Goal: Information Seeking & Learning: Find specific fact

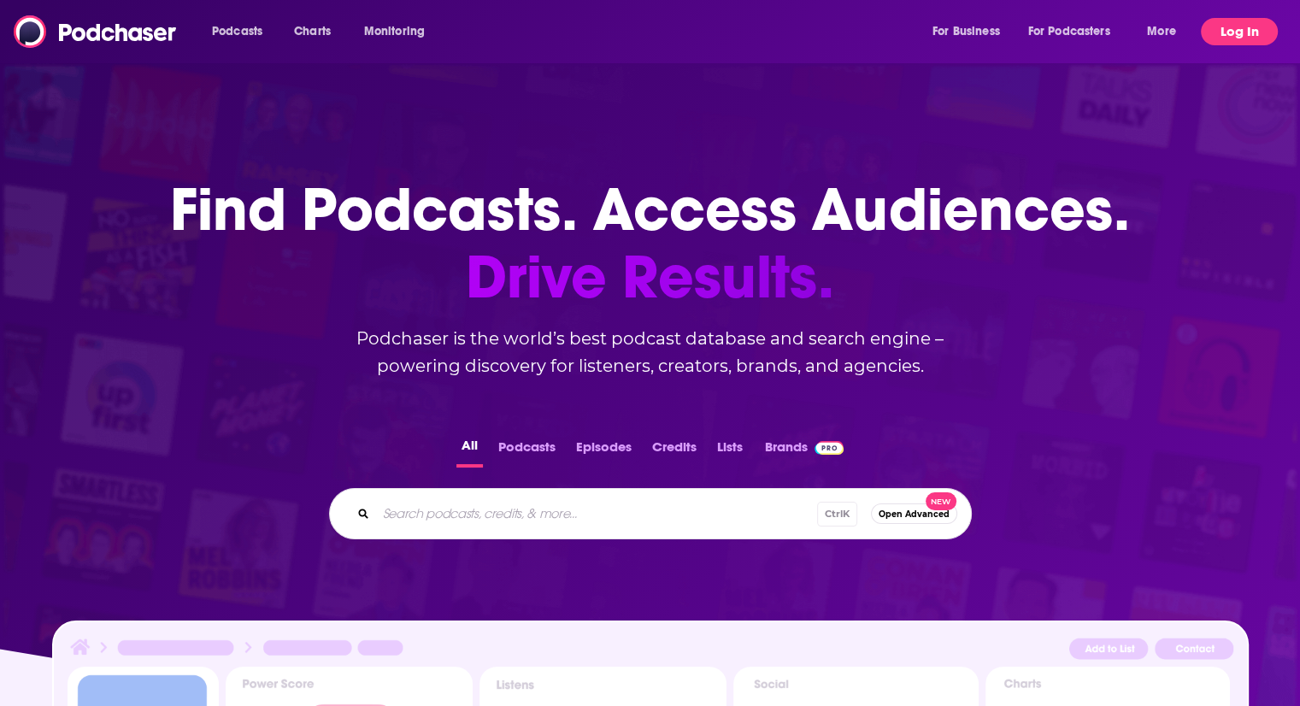
click at [1228, 35] on button "Log In" at bounding box center [1239, 31] width 77 height 27
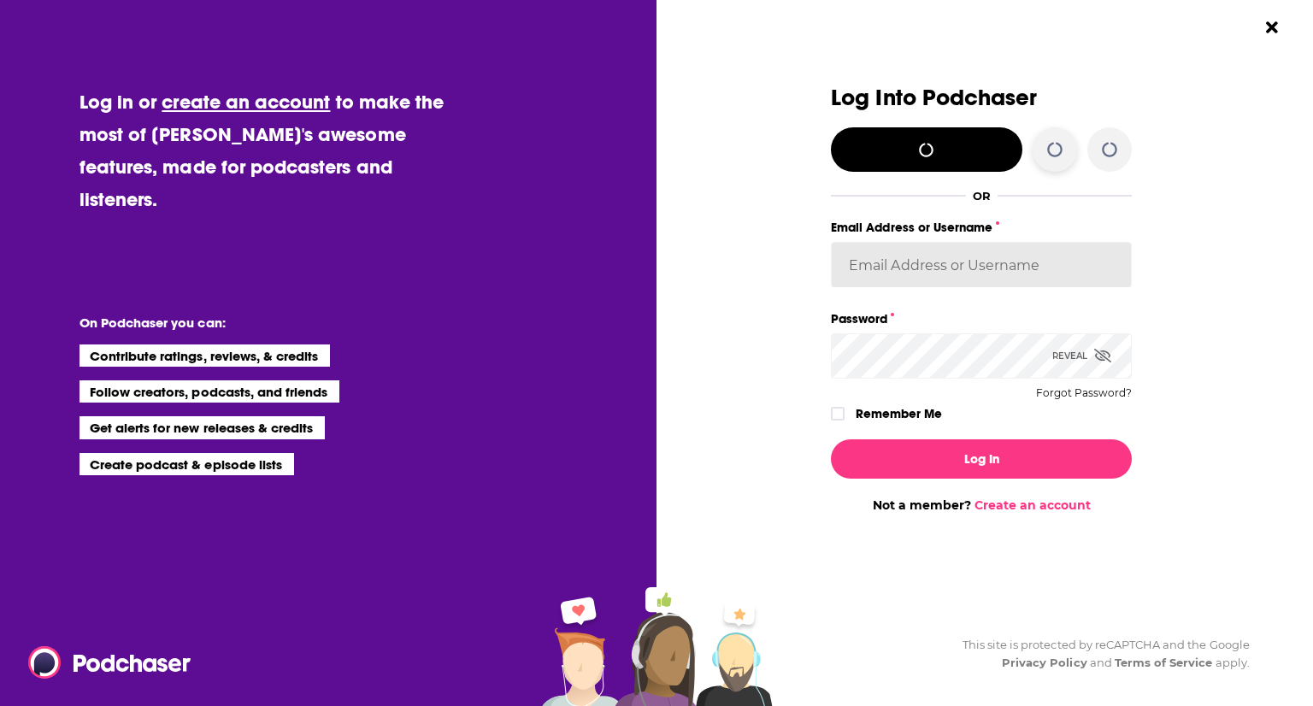
type input "ei1745"
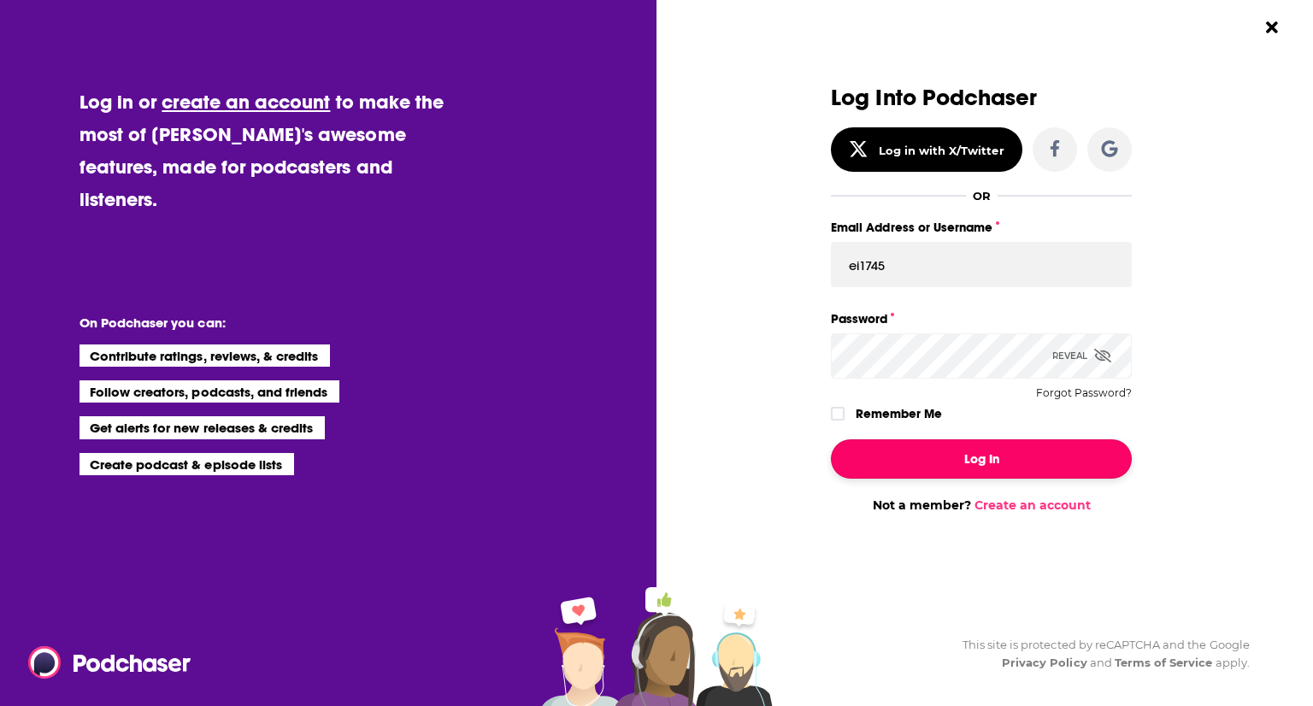
click at [951, 452] on button "Log In" at bounding box center [981, 458] width 301 height 39
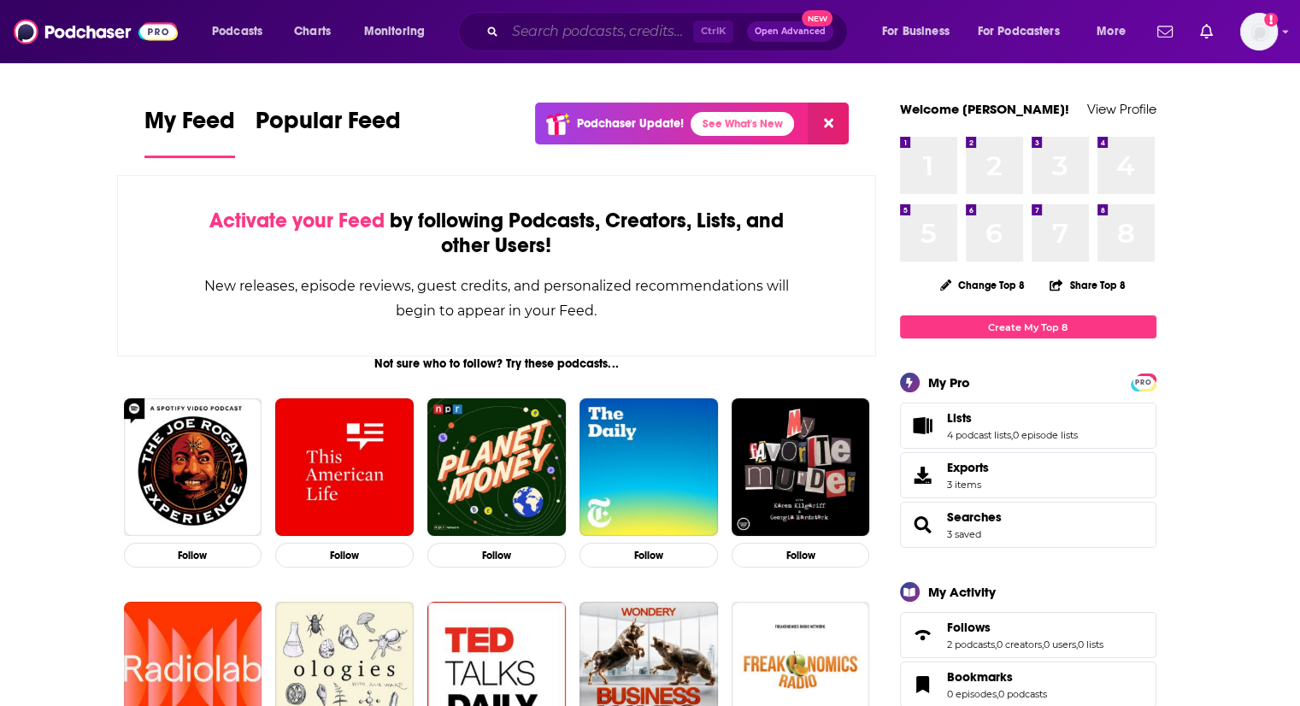
click at [546, 20] on input "Search podcasts, credits, & more..." at bounding box center [599, 31] width 188 height 27
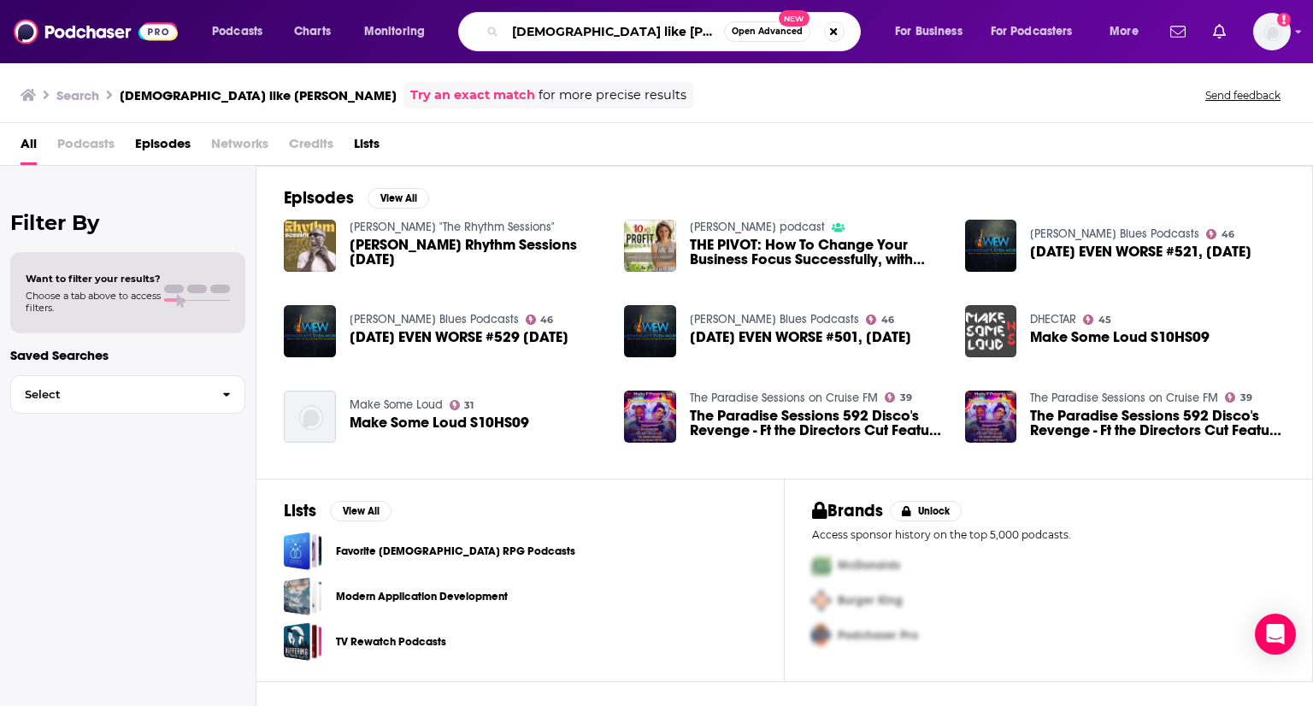
click at [512, 35] on input "[DEMOGRAPHIC_DATA] like [PERSON_NAME]" at bounding box center [614, 31] width 219 height 27
drag, startPoint x: 562, startPoint y: 35, endPoint x: 572, endPoint y: 42, distance: 12.3
click at [564, 35] on input ""[DEMOGRAPHIC_DATA] like [PERSON_NAME]" at bounding box center [614, 31] width 219 height 27
click at [569, 38] on input ""[DEMOGRAPHIC_DATA] like [PERSON_NAME]" at bounding box center [614, 31] width 219 height 27
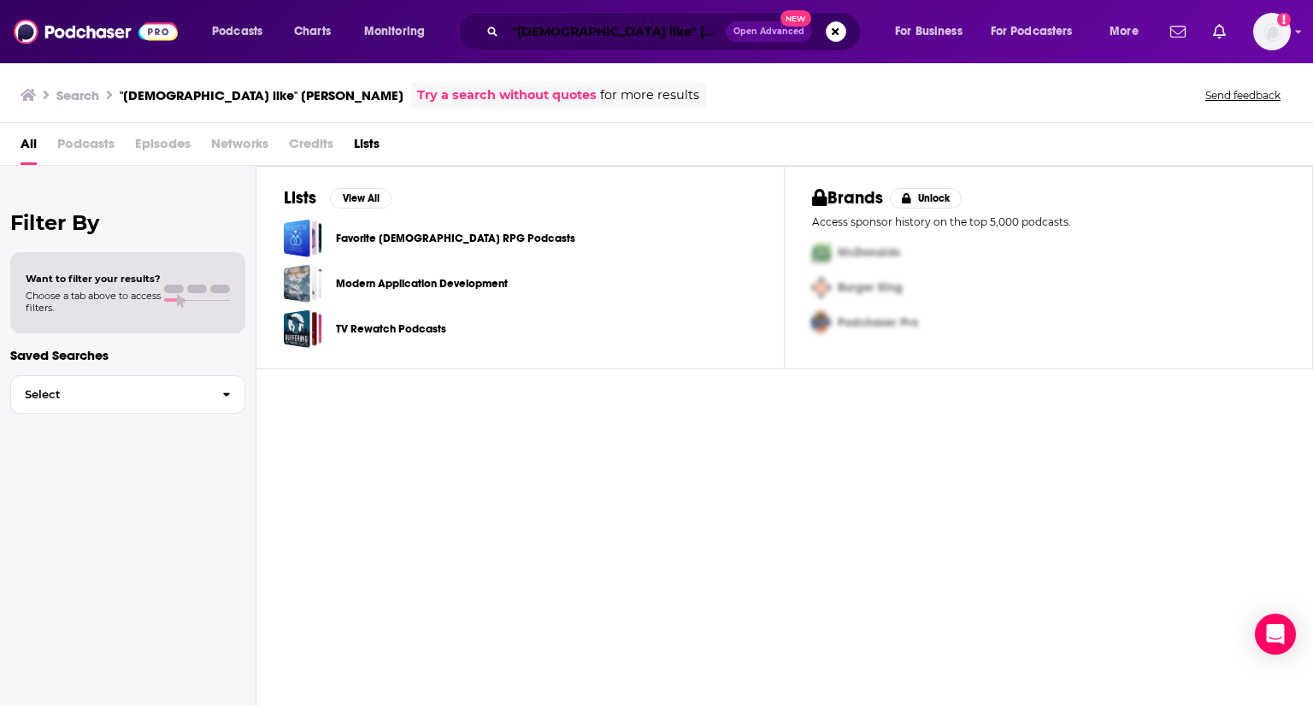
click at [634, 28] on input ""[DEMOGRAPHIC_DATA] like" [PERSON_NAME]" at bounding box center [615, 31] width 221 height 27
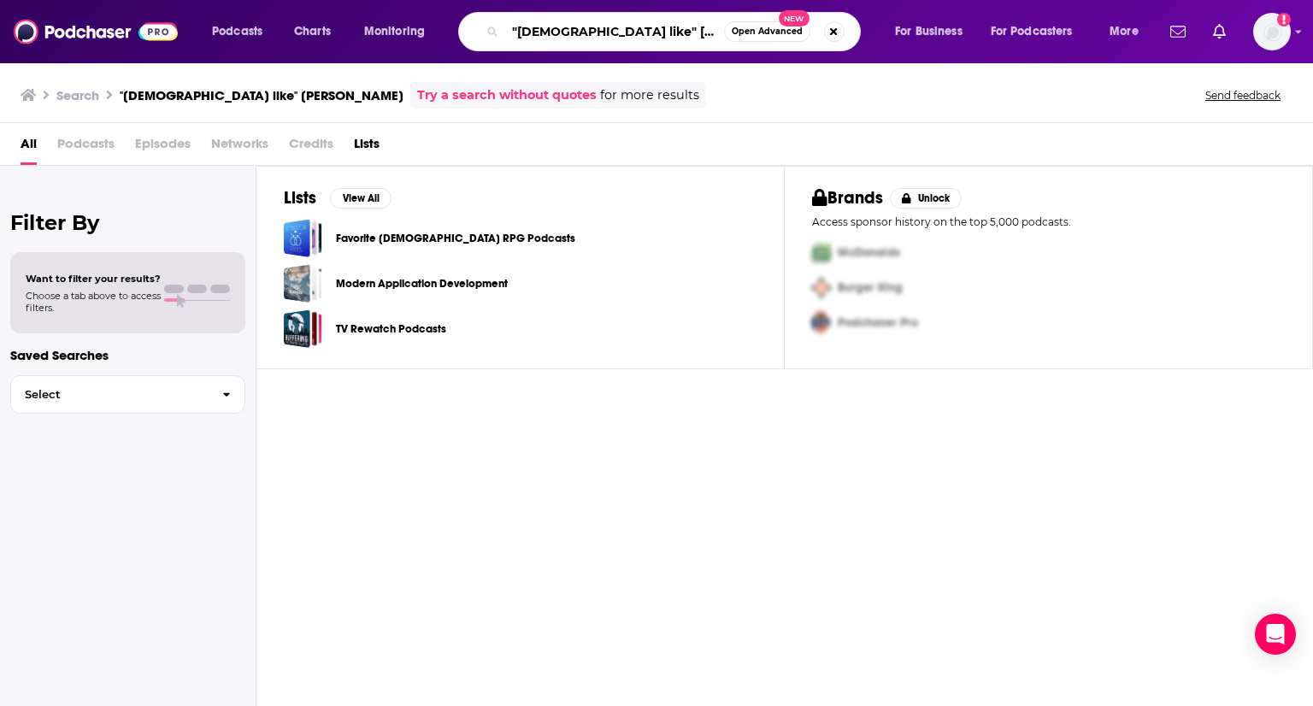
drag, startPoint x: 661, startPoint y: 34, endPoint x: 578, endPoint y: 31, distance: 83.0
click at [578, 31] on input ""[DEMOGRAPHIC_DATA] like" [PERSON_NAME]" at bounding box center [614, 31] width 219 height 27
click at [636, 31] on input ""[DEMOGRAPHIC_DATA] like" [PERSON_NAME]" at bounding box center [614, 31] width 219 height 27
drag, startPoint x: 601, startPoint y: 32, endPoint x: 616, endPoint y: 32, distance: 14.5
click at [602, 32] on input ""ladymckenzi [PERSON_NAME] like"" at bounding box center [614, 31] width 219 height 27
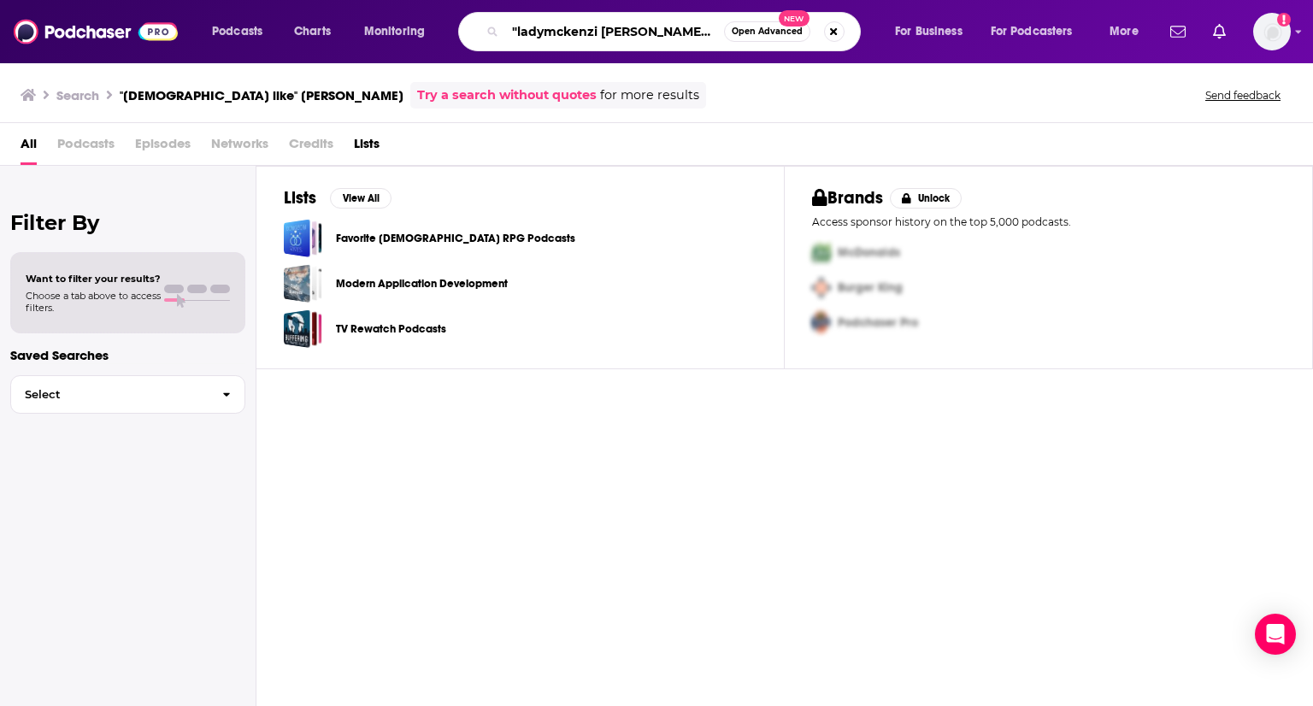
click at [669, 34] on input ""ladymckenzi [PERSON_NAME] like"" at bounding box center [614, 31] width 219 height 27
drag, startPoint x: 668, startPoint y: 34, endPoint x: 506, endPoint y: 33, distance: 161.6
click at [506, 33] on input ""ladymckenzi [PERSON_NAME] like"" at bounding box center [614, 31] width 219 height 27
type input ""it's different this time" [PERSON_NAME]"
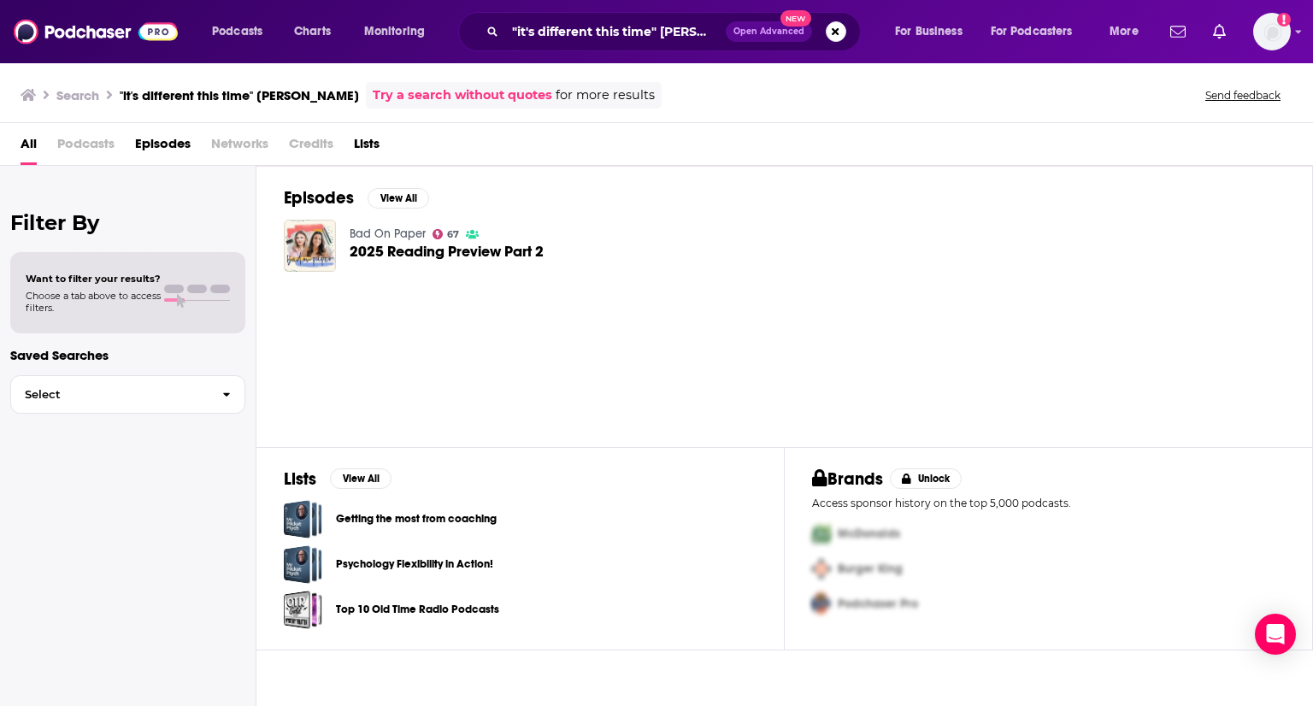
click at [406, 245] on span "2025 Reading Preview Part 2" at bounding box center [447, 252] width 194 height 15
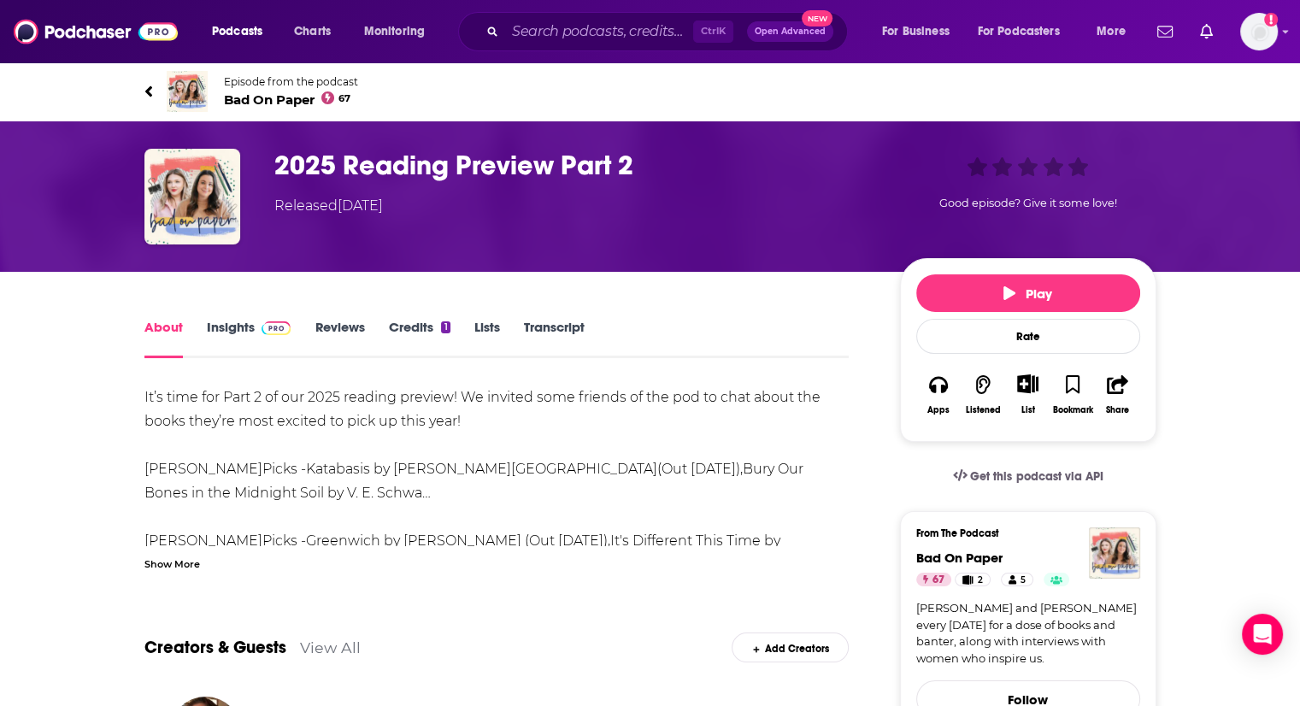
click at [162, 563] on div "Show More" at bounding box center [172, 563] width 56 height 16
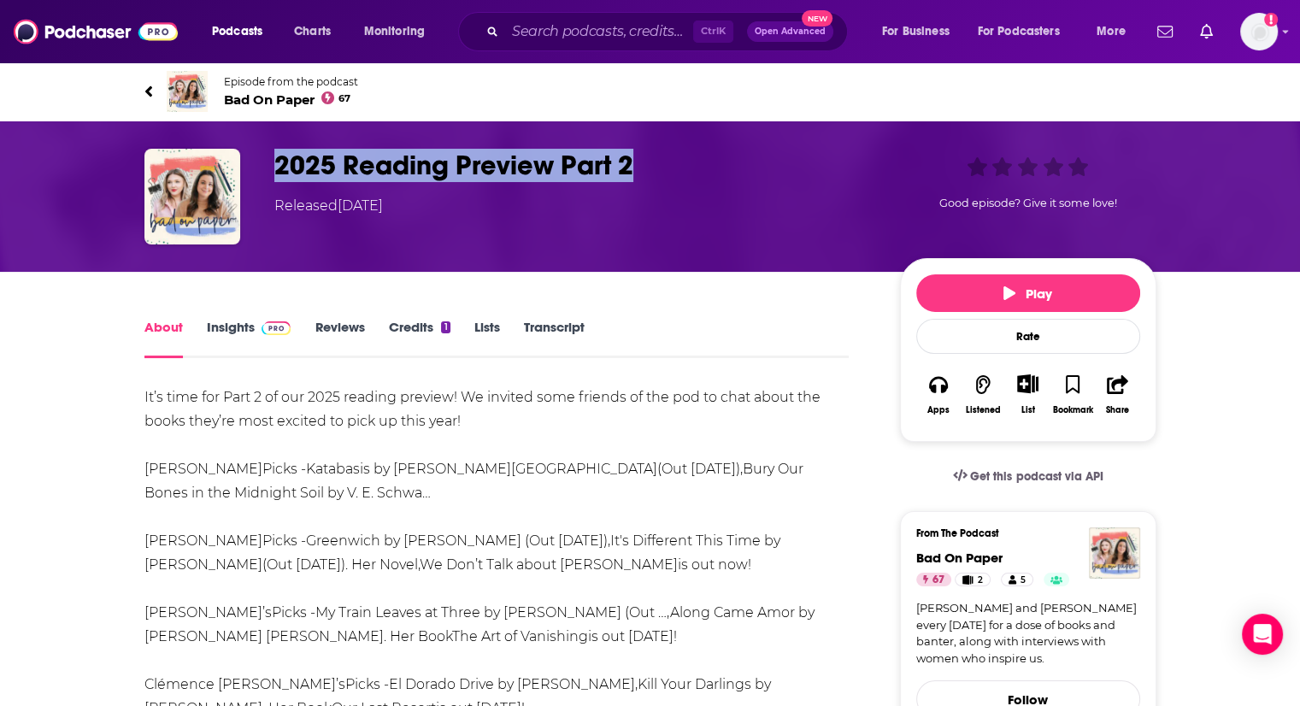
drag, startPoint x: 643, startPoint y: 168, endPoint x: 270, endPoint y: 156, distance: 373.0
click at [270, 156] on div "2025 Reading Preview Part 2 Released [DATE] Good episode? Give it some love!" at bounding box center [650, 197] width 1012 height 96
click at [359, 546] on link "Greenwich by [PERSON_NAME] (Out [DATE])" at bounding box center [457, 541] width 302 height 16
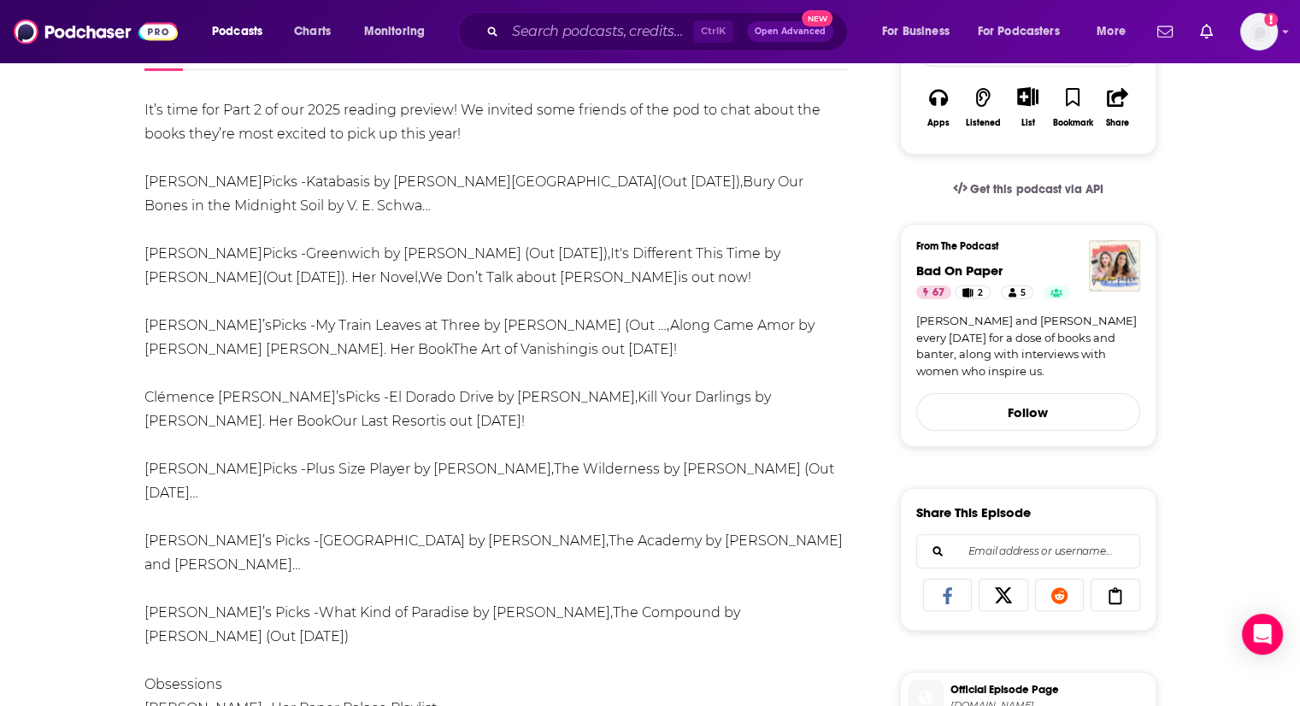
scroll to position [428, 0]
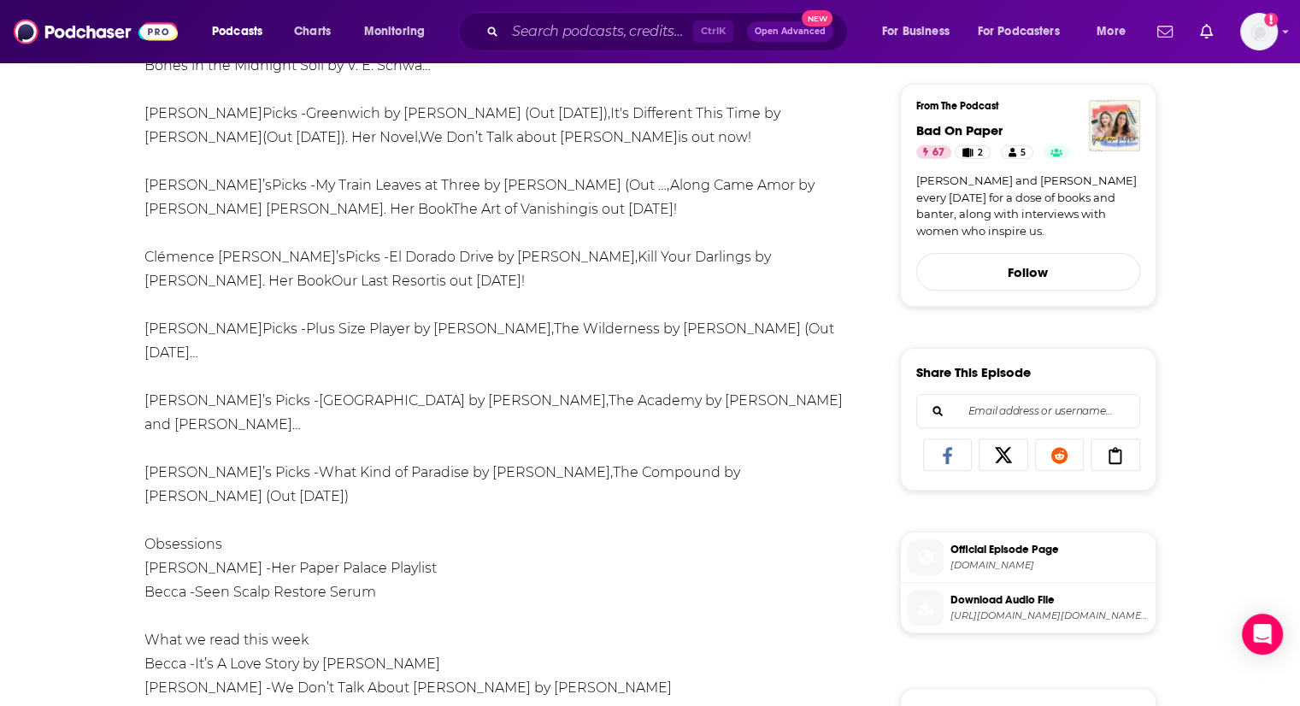
click at [1029, 553] on span "Official Episode Page" at bounding box center [1050, 549] width 198 height 15
